Goal: Understand site structure: Understand site structure

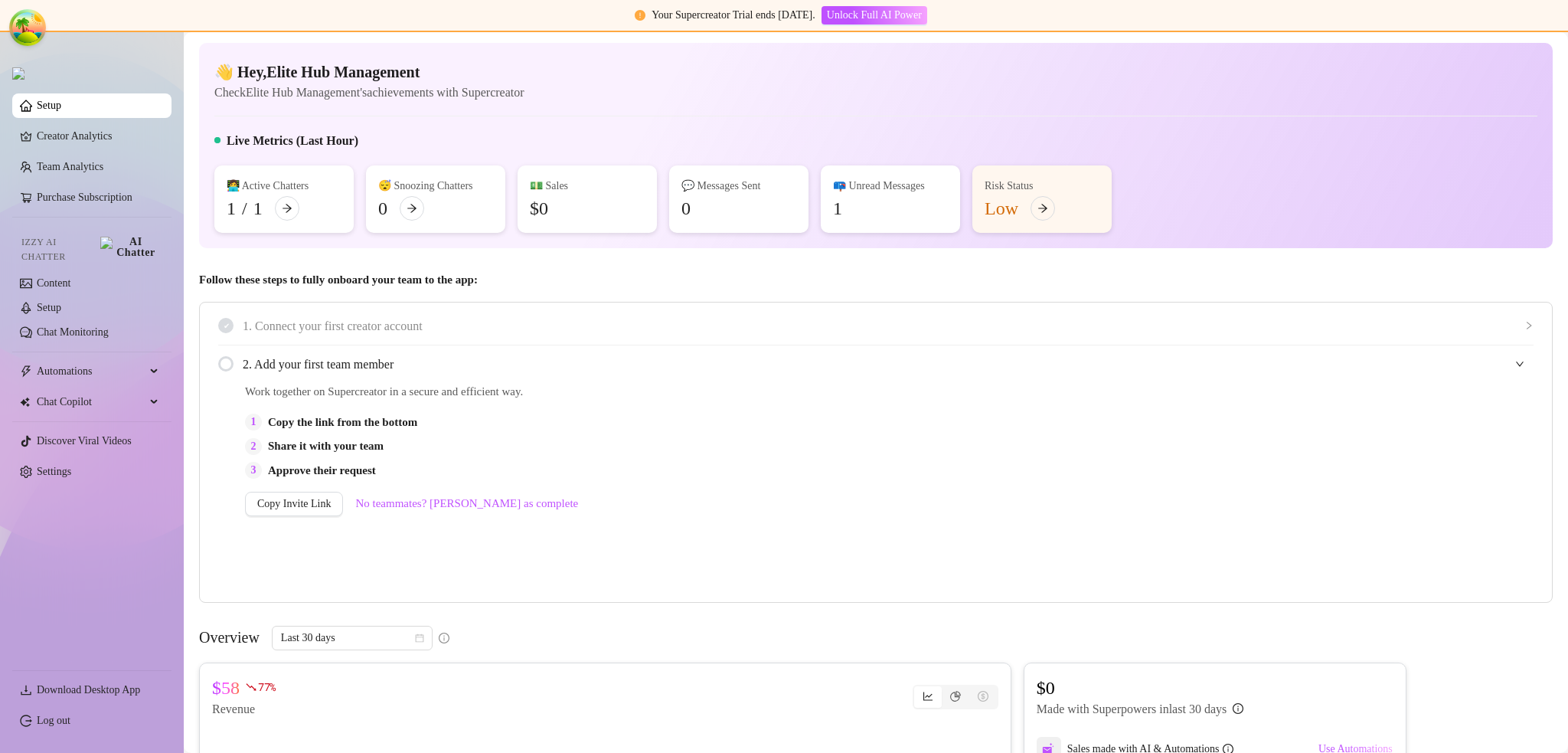
drag, startPoint x: 147, startPoint y: 576, endPoint x: 98, endPoint y: 675, distance: 110.5
click at [146, 577] on ul "Setup Creator Analytics Team Analytics Purchase Subscription Izzy AI Chatter Co…" at bounding box center [92, 376] width 160 height 576
